Goal: Transaction & Acquisition: Purchase product/service

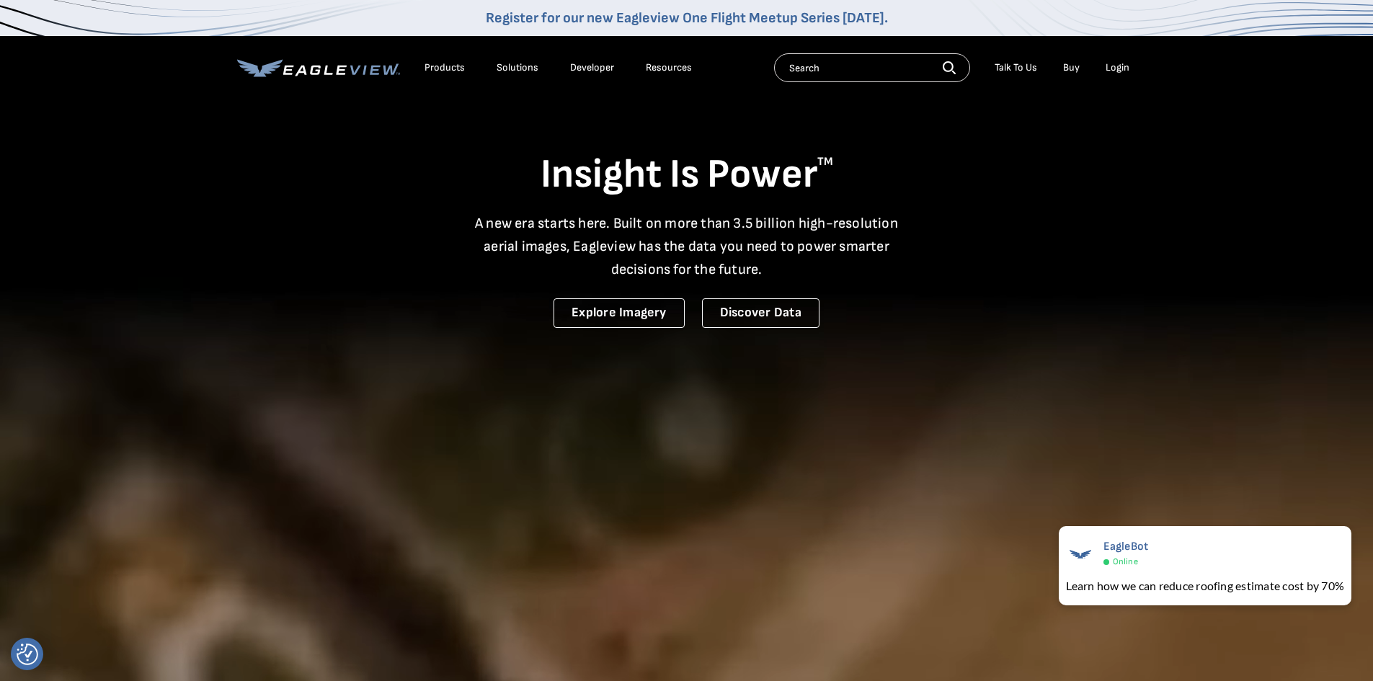
click at [1119, 74] on li "Login" at bounding box center [1117, 68] width 38 height 22
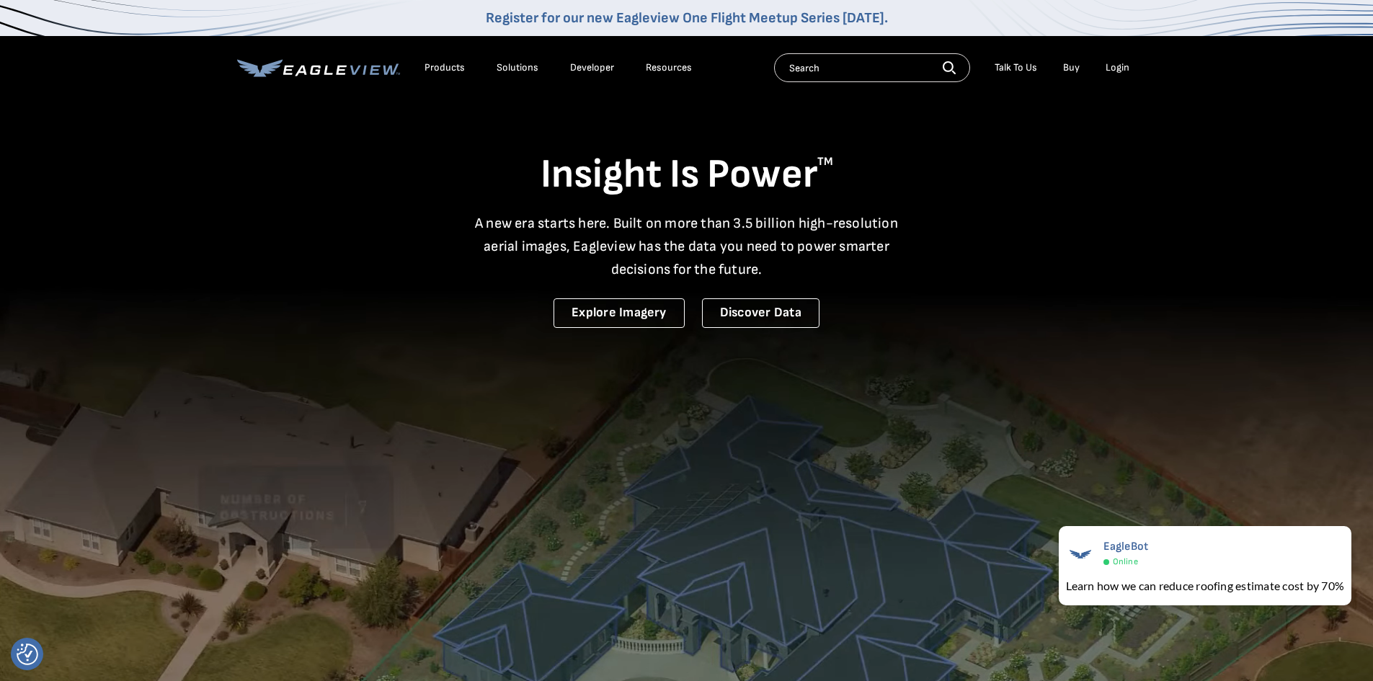
click at [1116, 66] on div "Login" at bounding box center [1118, 67] width 24 height 13
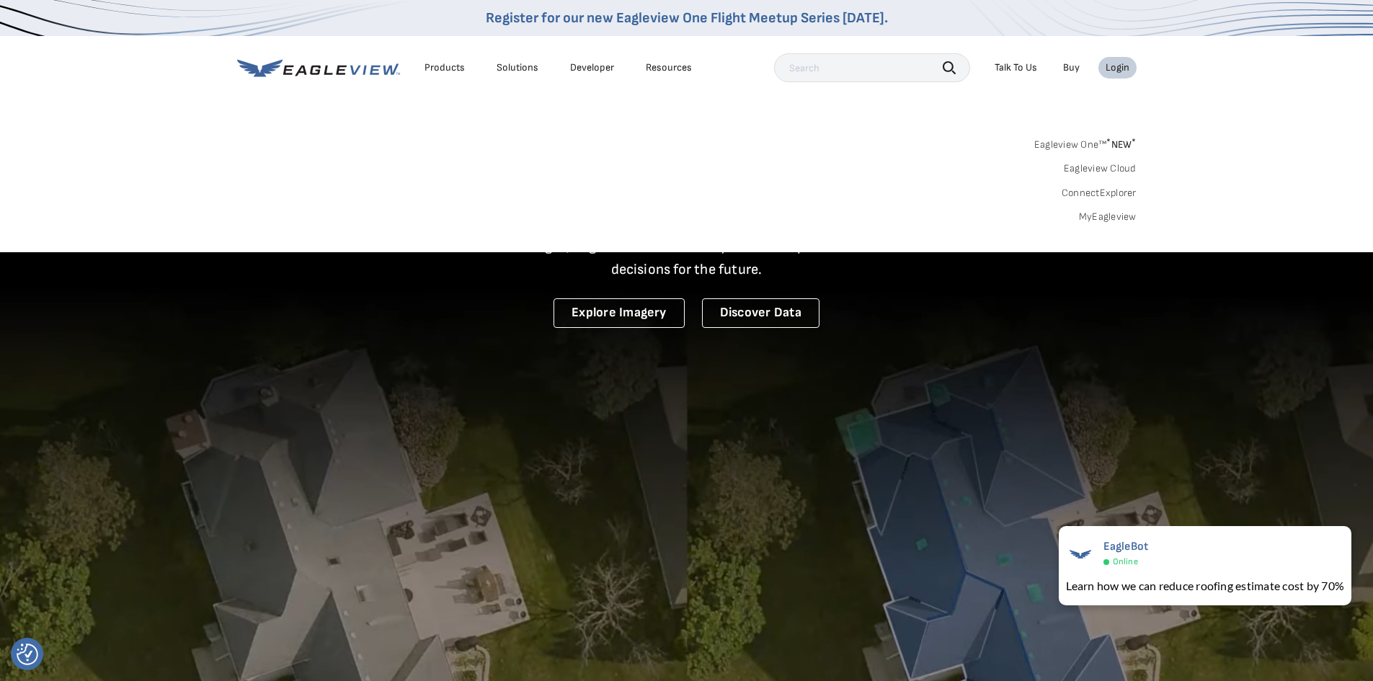
click at [1083, 146] on link "Eagleview One™ * NEW *" at bounding box center [1085, 142] width 102 height 17
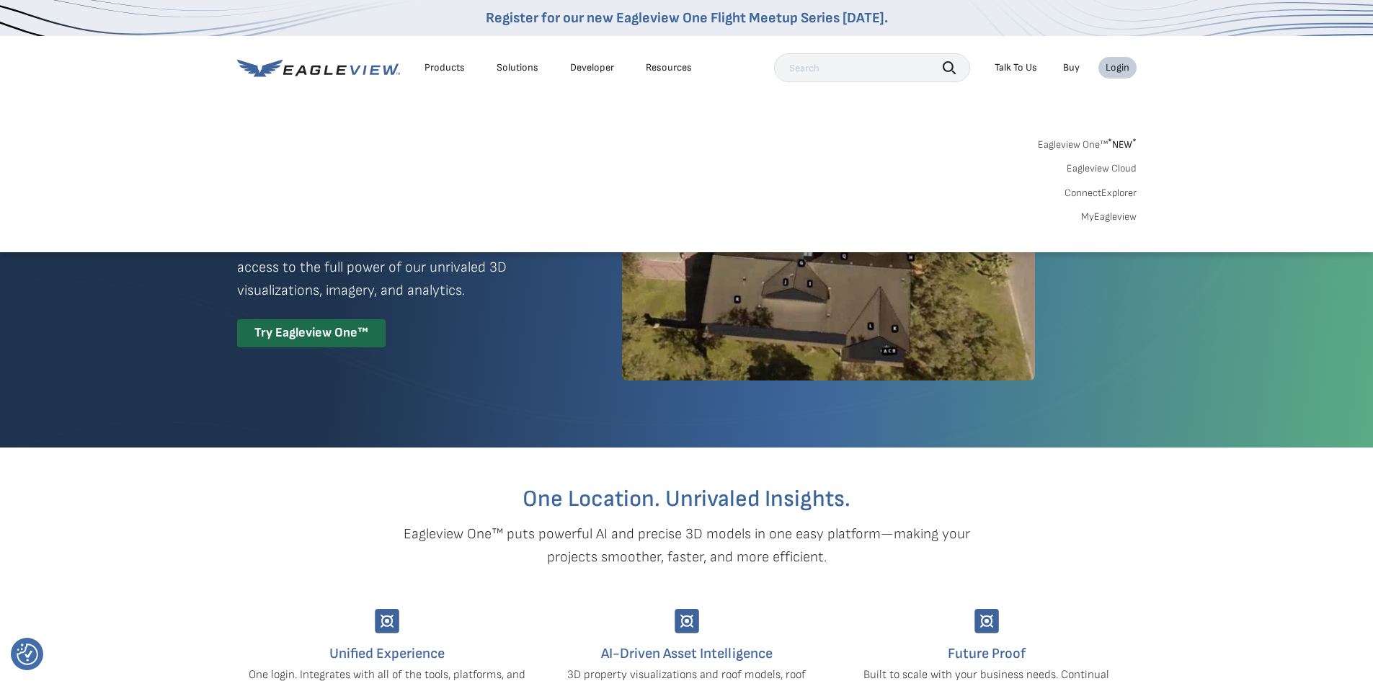
click at [1093, 217] on link "MyEagleview" at bounding box center [1108, 216] width 55 height 13
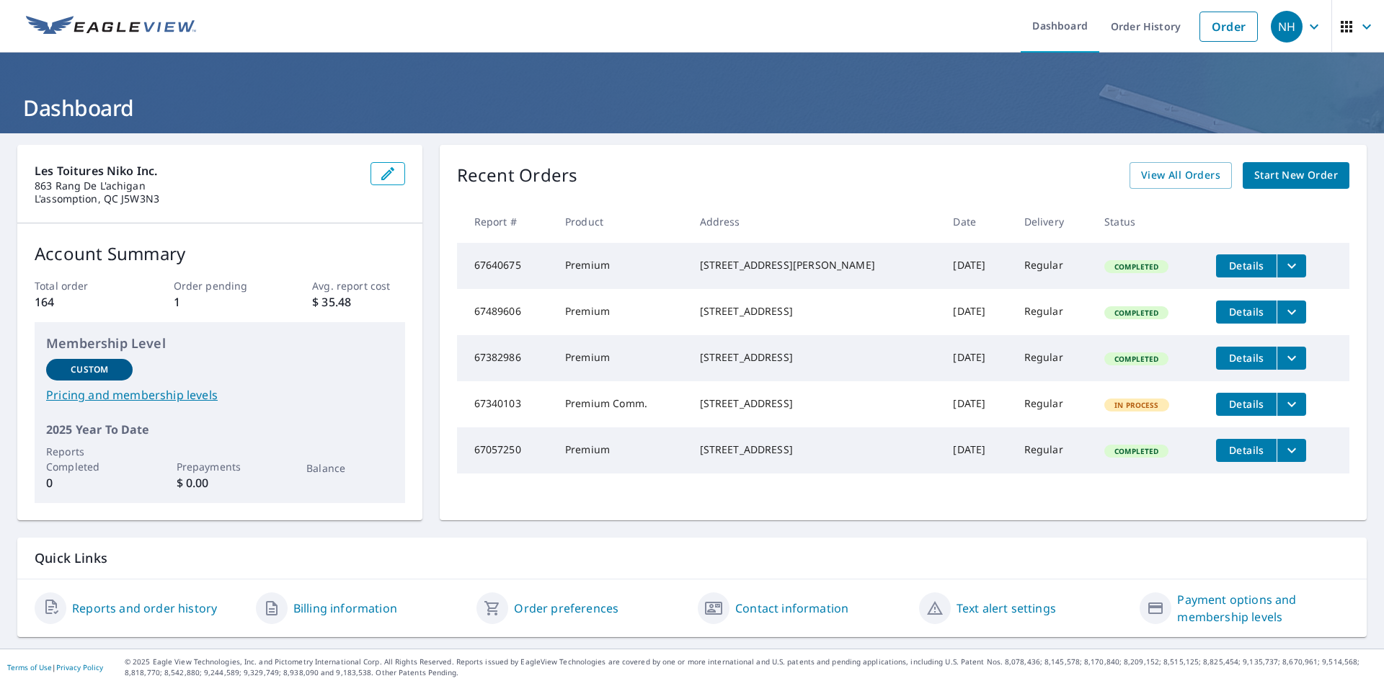
click at [1281, 174] on span "Start New Order" at bounding box center [1296, 175] width 84 height 18
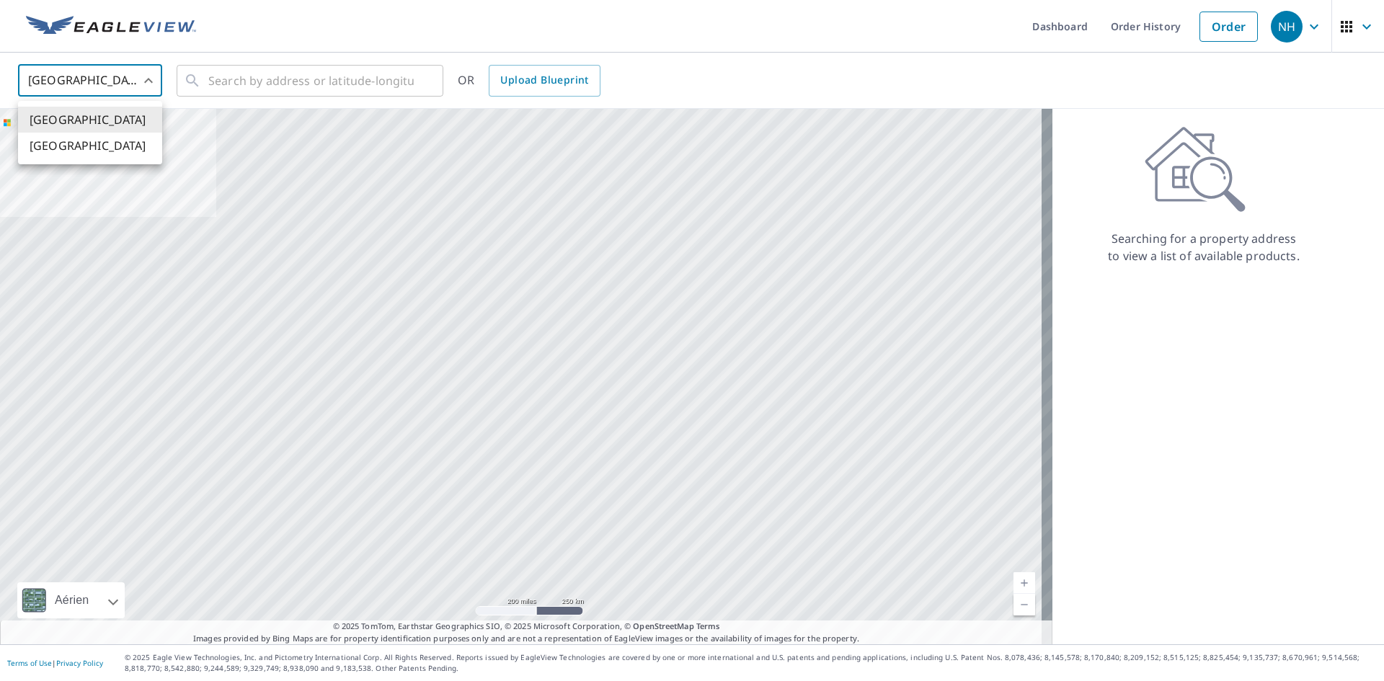
click at [69, 79] on body "NH NH Dashboard Order History Order NH United States US ​ ​ OR Upload Blueprint…" at bounding box center [692, 340] width 1384 height 681
click at [71, 148] on li "[GEOGRAPHIC_DATA]" at bounding box center [90, 146] width 144 height 26
type input "CA"
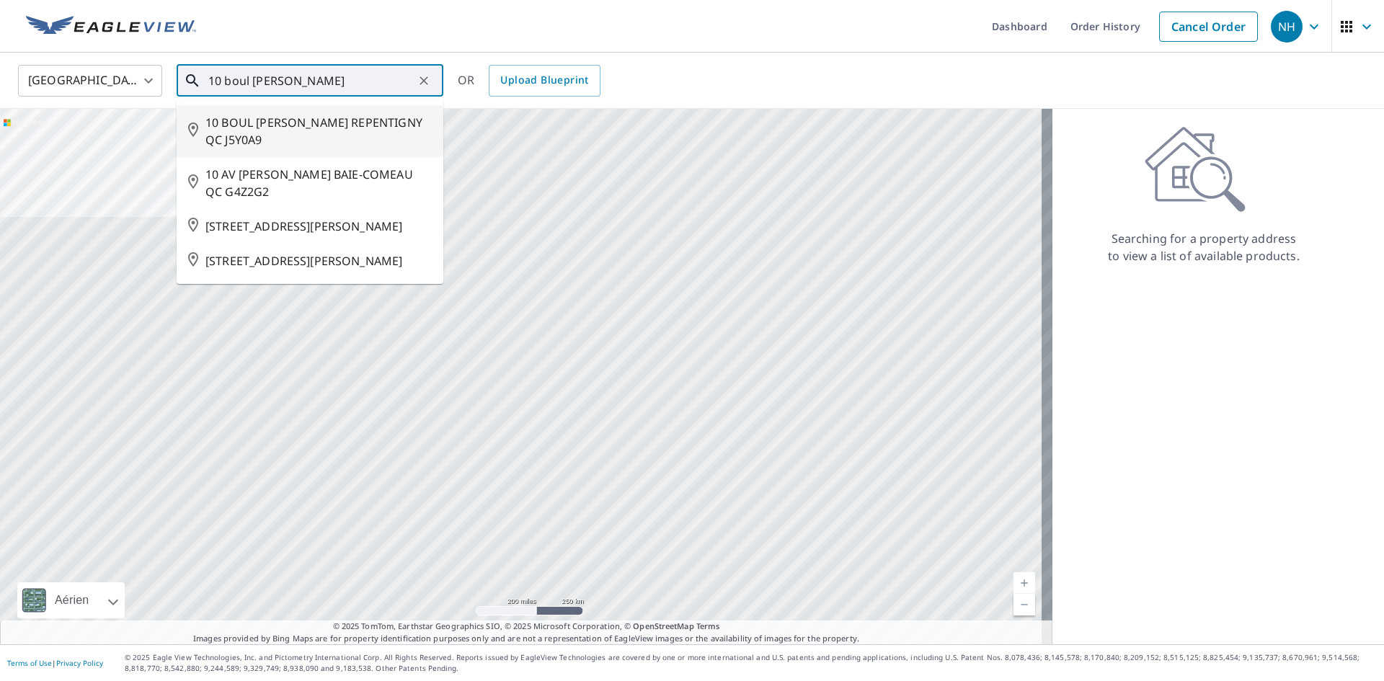
click at [259, 141] on span "10 BOUL LOUIS PHILIPPE PICARD REPENTIGNY QC J5Y0A9" at bounding box center [318, 131] width 226 height 35
type input "10 BOUL LOUIS PHILIPPE PICARD REPENTIGNY QC J5Y0A9"
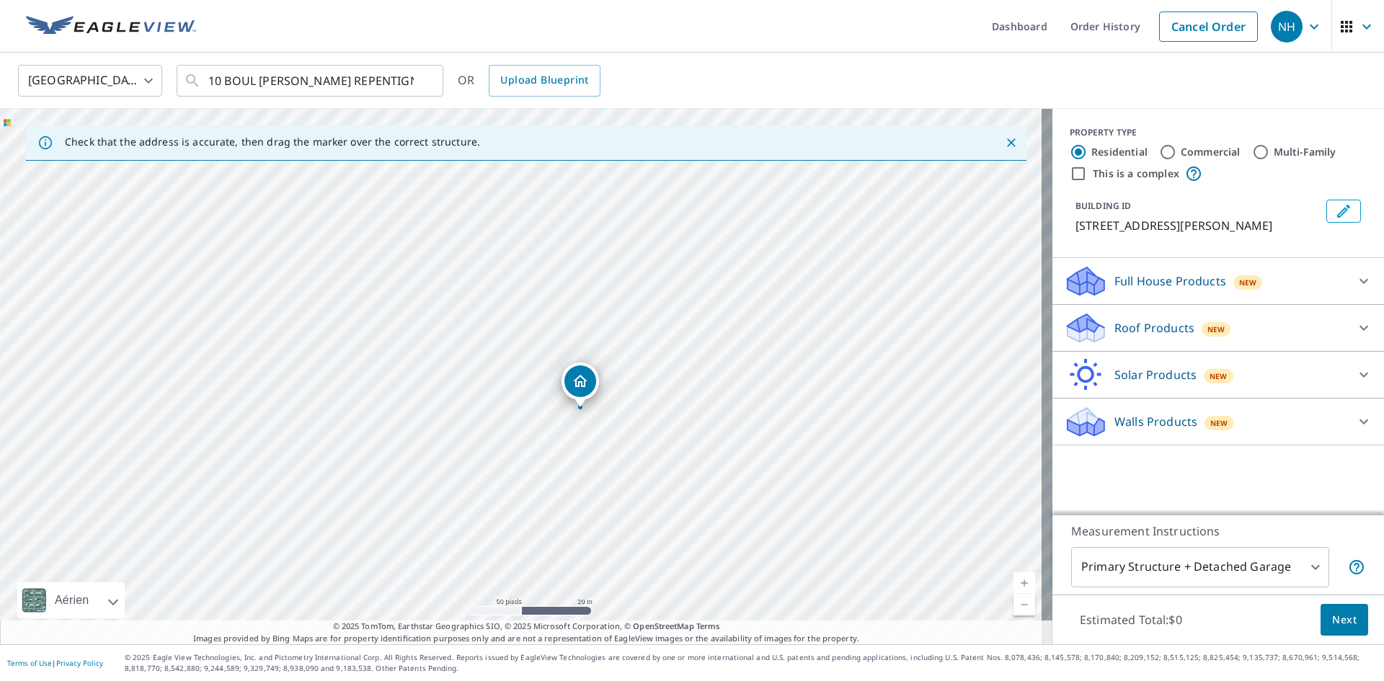
click at [1125, 337] on p "Roof Products" at bounding box center [1154, 327] width 80 height 17
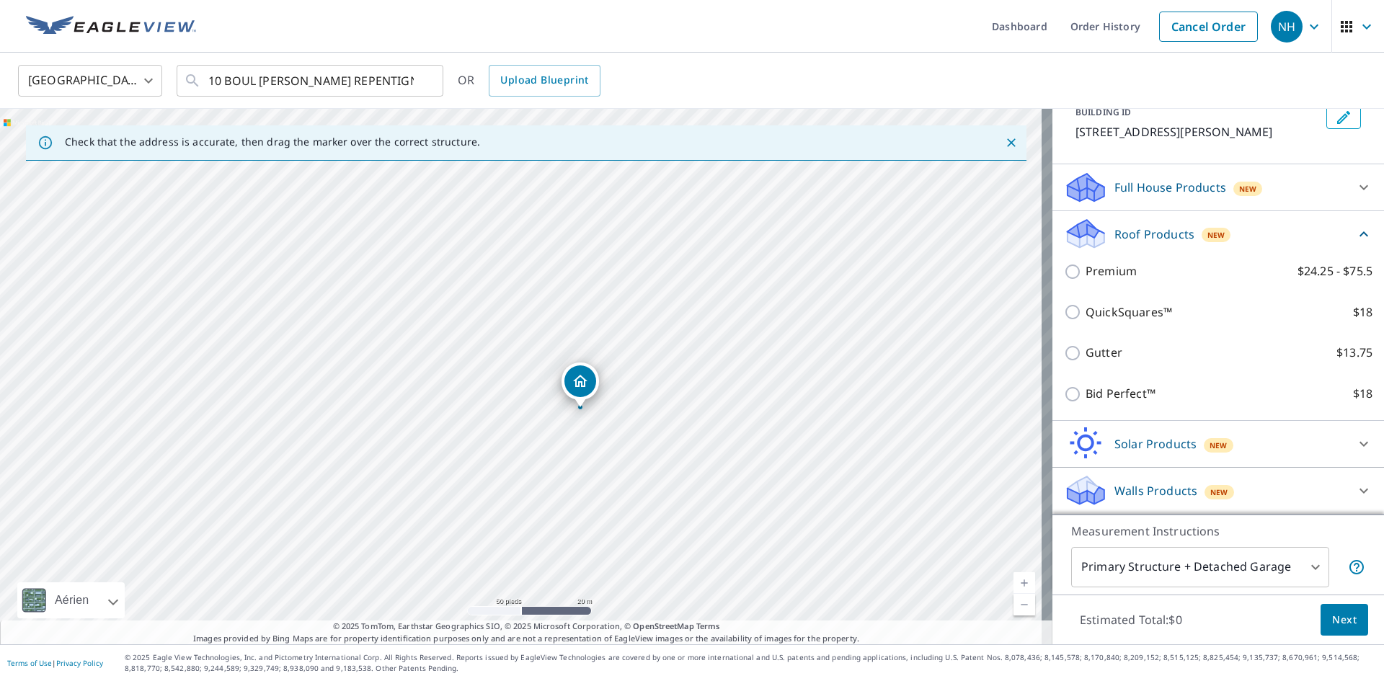
scroll to position [111, 0]
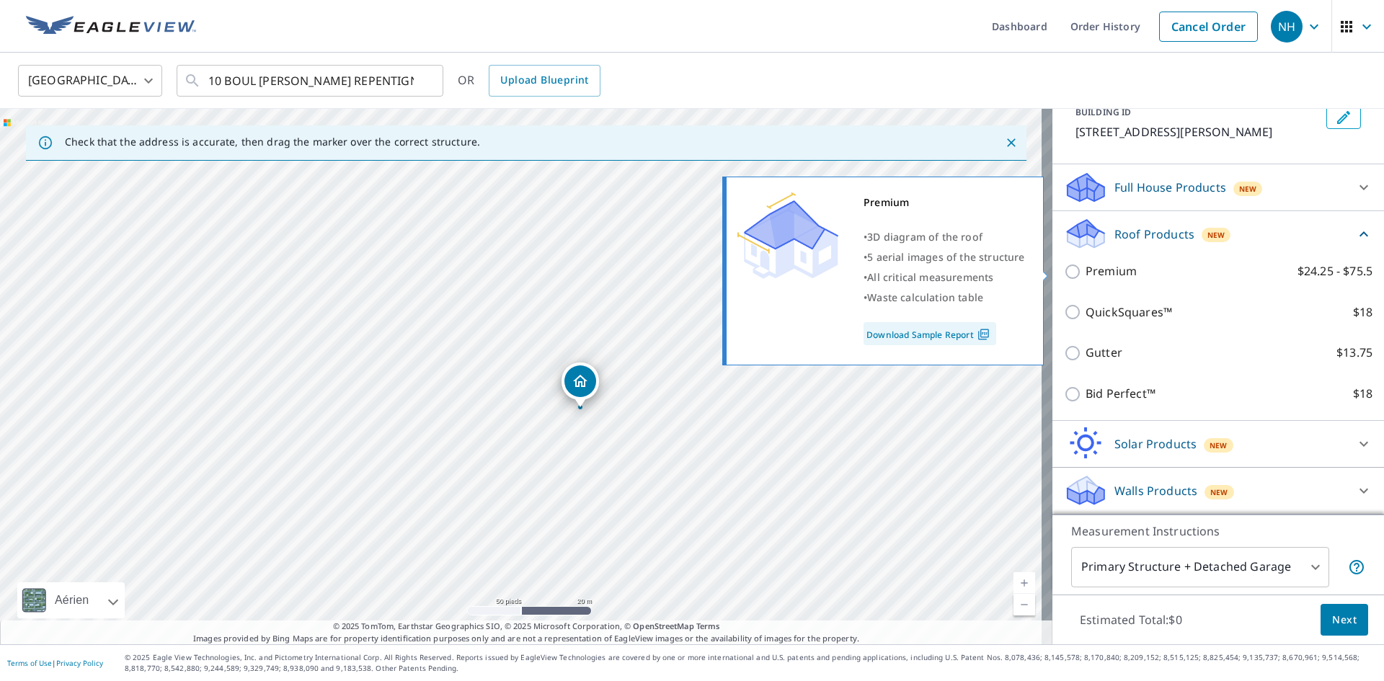
click at [1064, 270] on input "Premium $24.25 - $75.5" at bounding box center [1075, 271] width 22 height 17
checkbox input "true"
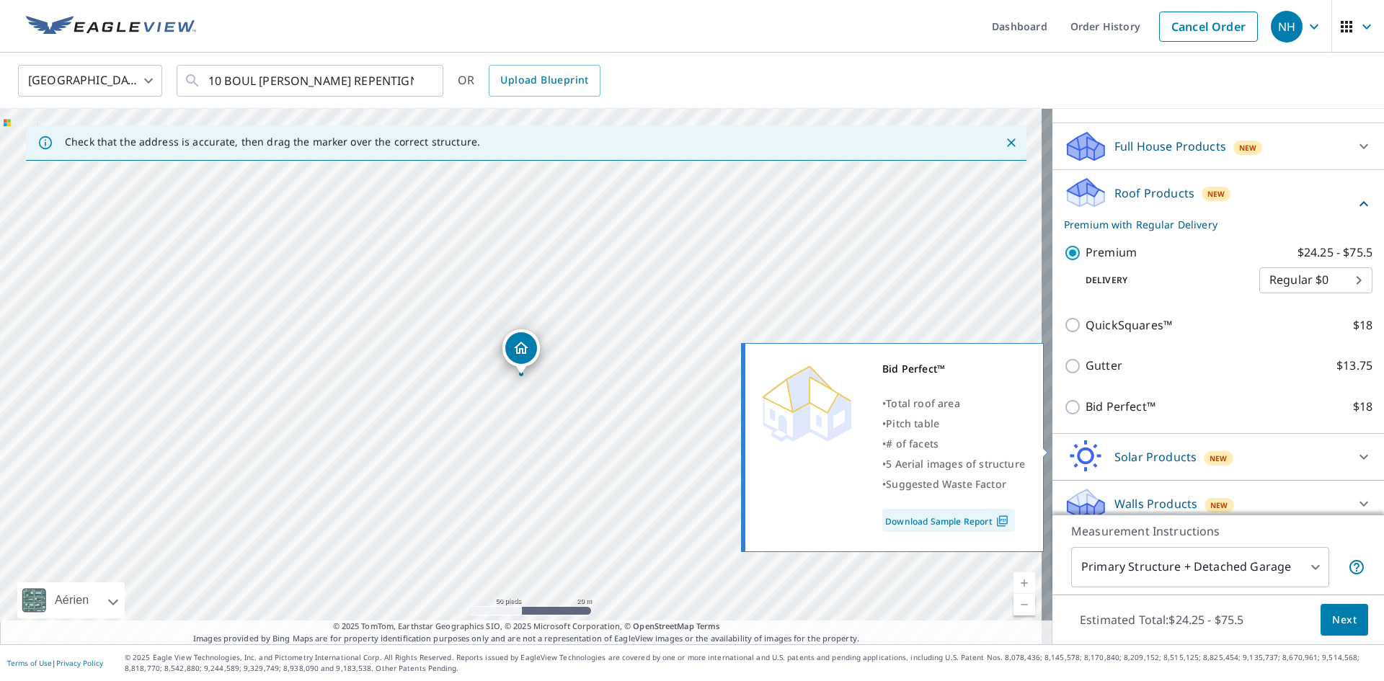
scroll to position [165, 0]
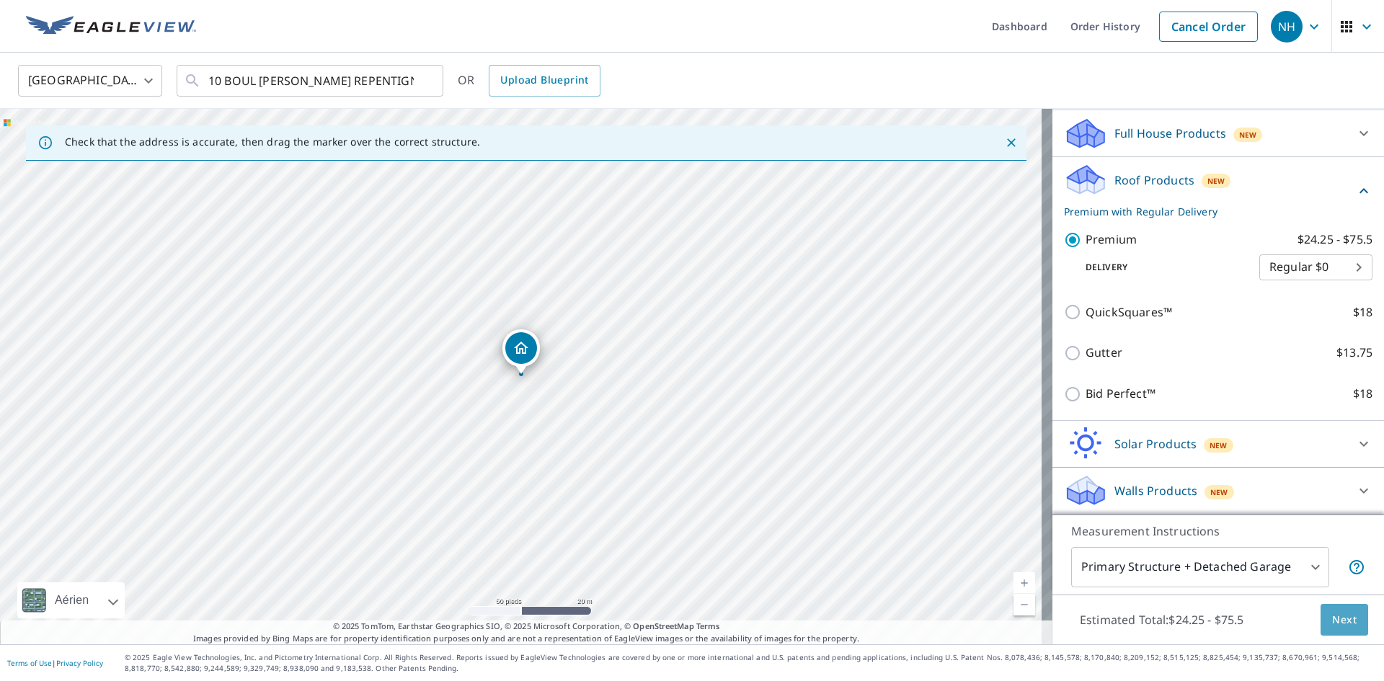
click at [1332, 623] on span "Next" at bounding box center [1344, 620] width 25 height 18
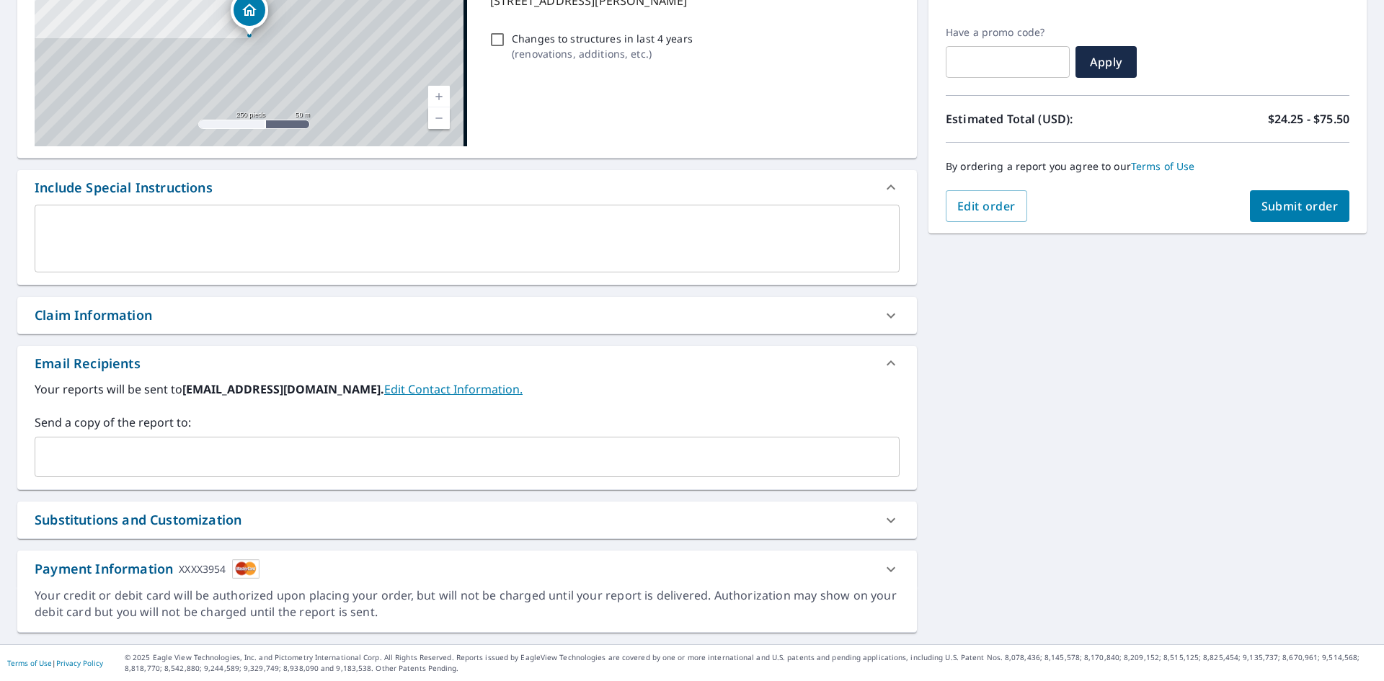
scroll to position [226, 0]
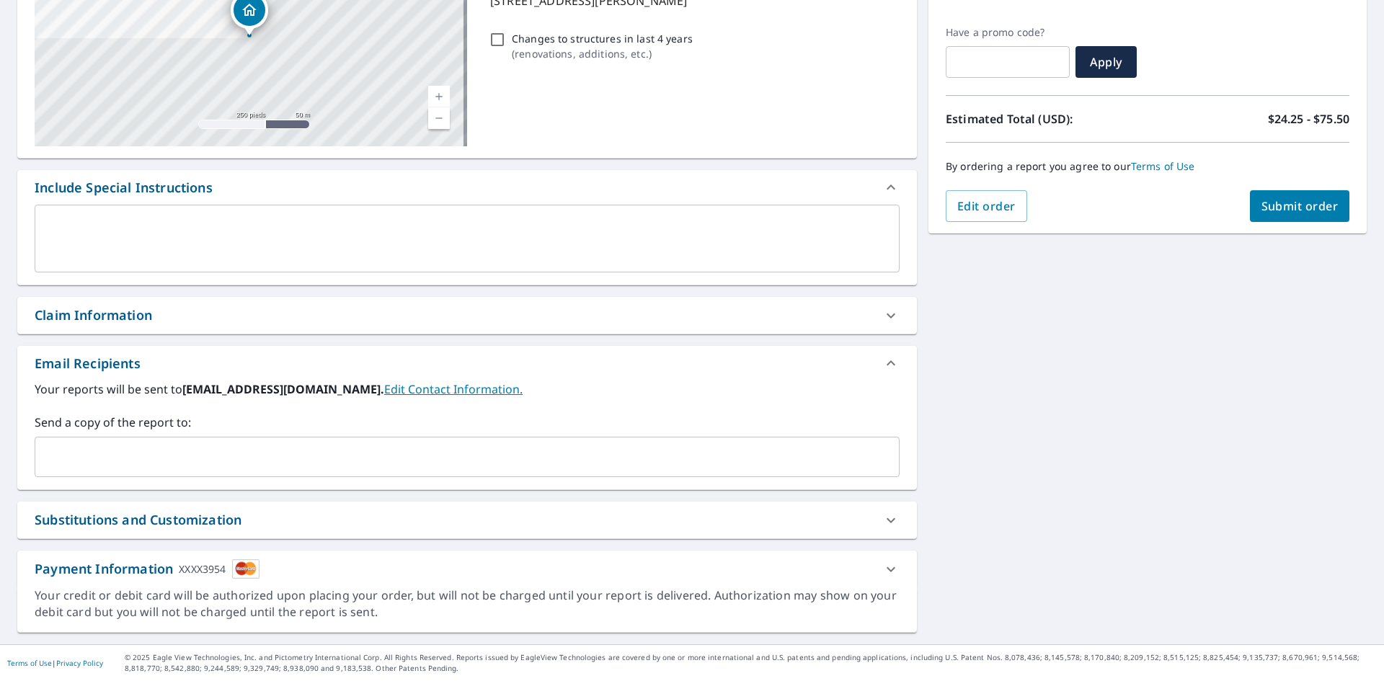
click at [140, 453] on input "text" at bounding box center [456, 456] width 830 height 27
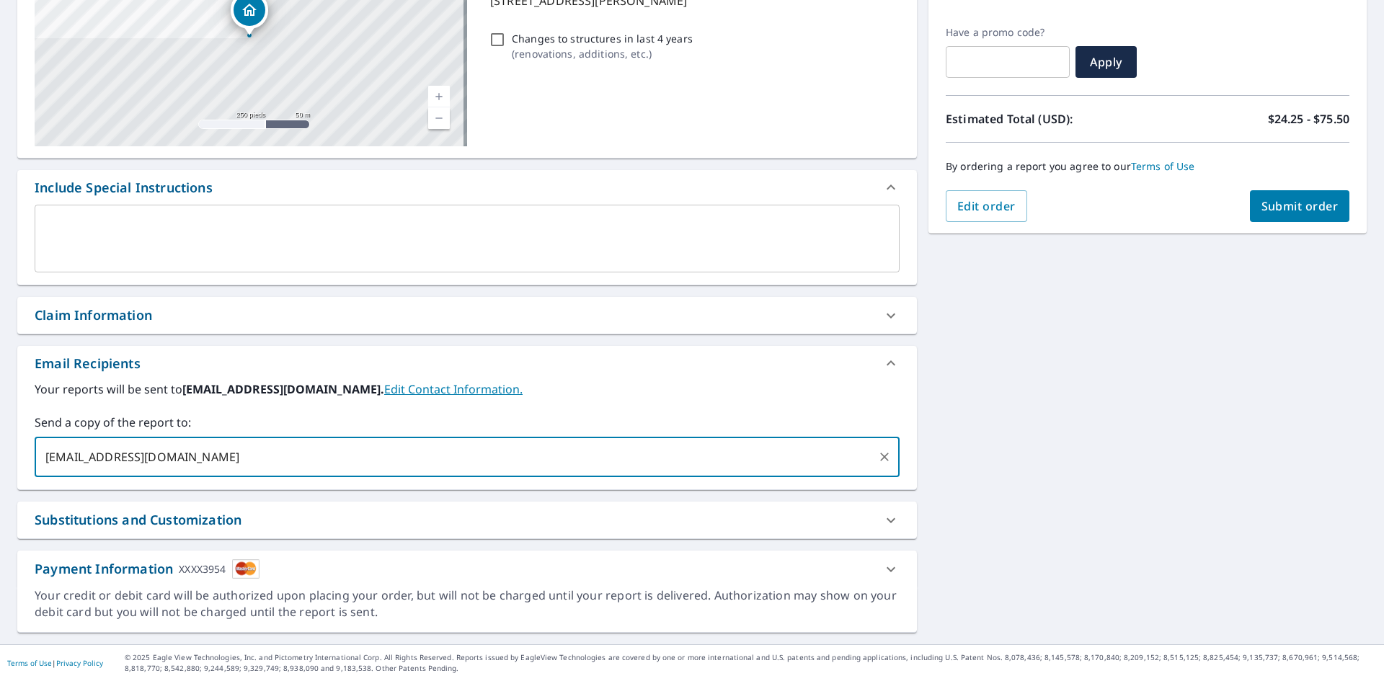
type input "rick12belhumeur@hotmail.com"
click at [1183, 406] on div "10 LOUIS PHILIPPE PICARD REPENTIGNY QC J5Y0A9 Aérien Route Carte routière stand…" at bounding box center [692, 275] width 1384 height 737
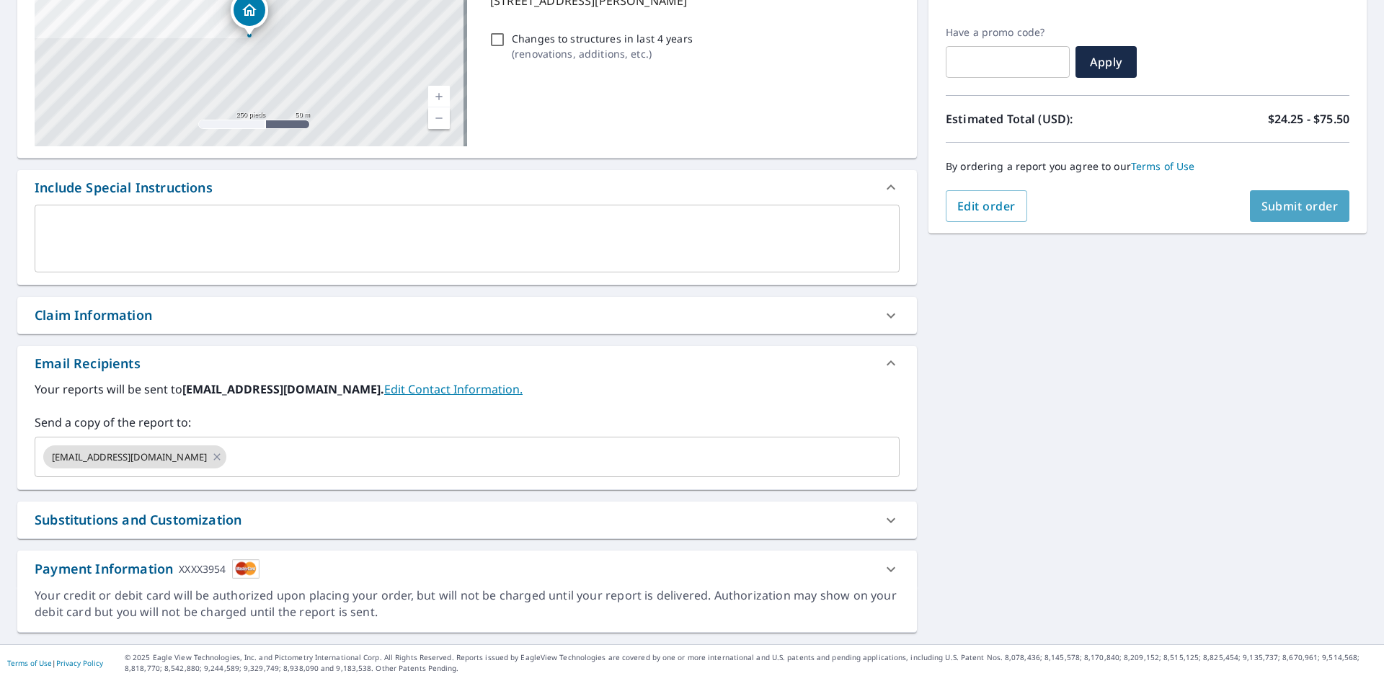
click at [1269, 201] on span "Submit order" at bounding box center [1299, 206] width 77 height 16
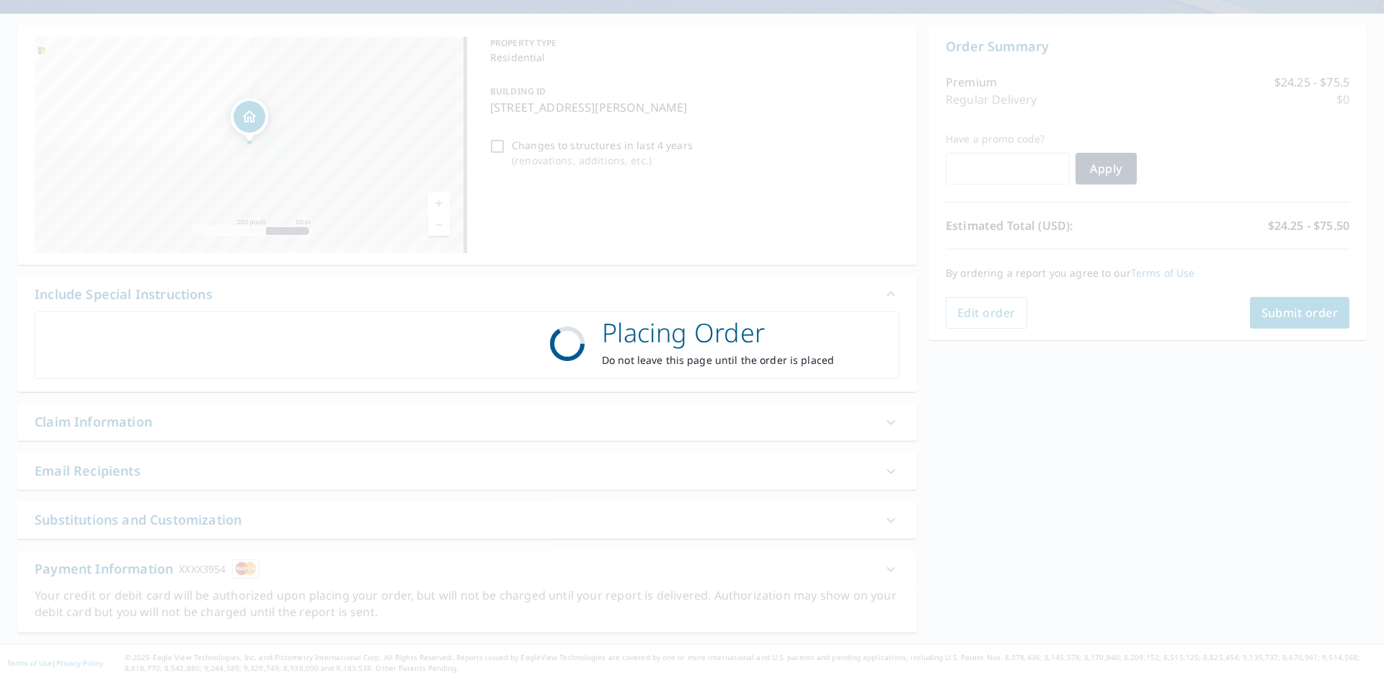
scroll to position [120, 0]
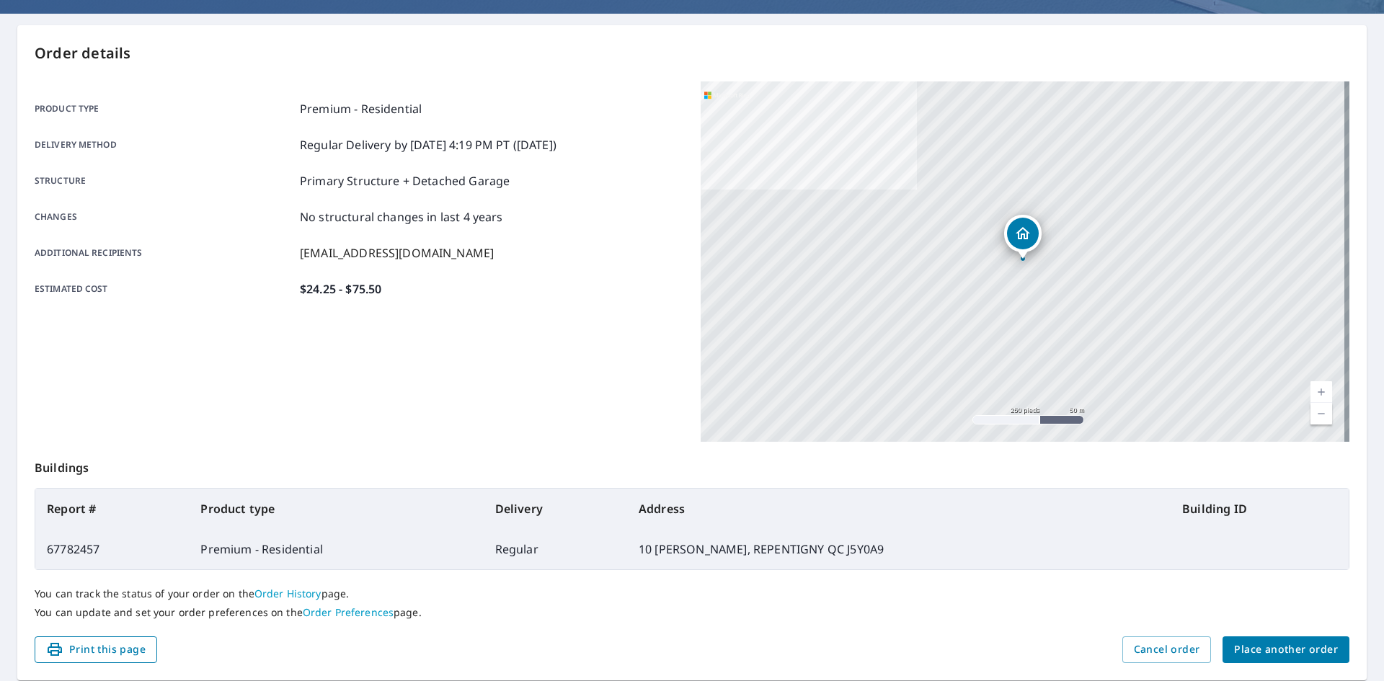
click at [135, 649] on span "Print this page" at bounding box center [95, 650] width 99 height 18
